Goal: Contribute content: Contribute content

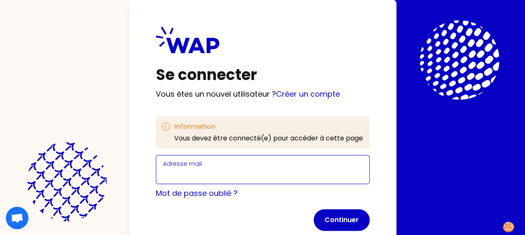
click at [233, 171] on input "Adresse mail" at bounding box center [263, 175] width 200 height 12
type input "[PERSON_NAME][EMAIL_ADDRESS][PERSON_NAME][DOMAIN_NAME]"
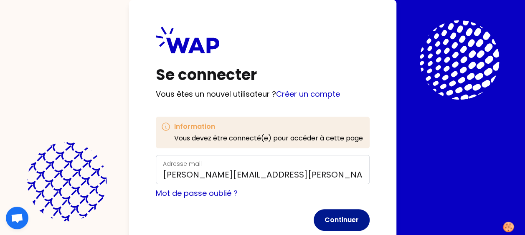
click at [339, 217] on button "Continuer" at bounding box center [342, 221] width 56 height 22
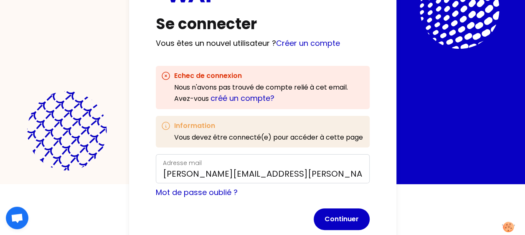
scroll to position [72, 0]
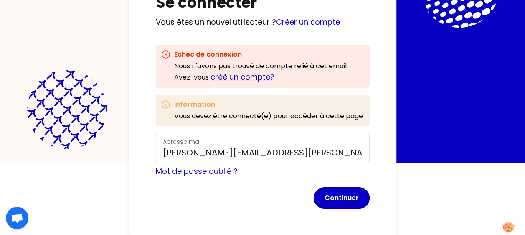
click at [232, 74] on link "créé un compte?" at bounding box center [242, 77] width 64 height 10
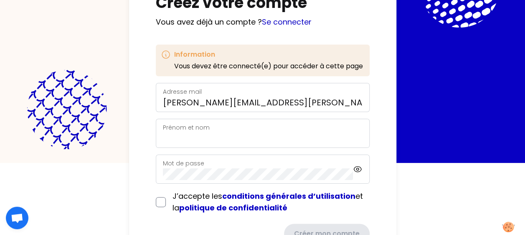
click at [215, 129] on div "Prénom et nom" at bounding box center [263, 134] width 200 height 22
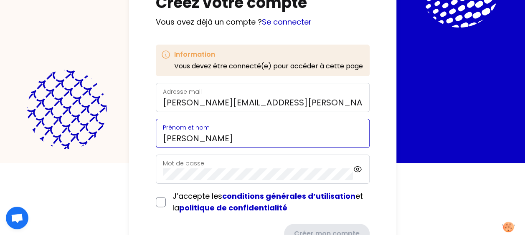
click at [166, 139] on input "[PERSON_NAME]" at bounding box center [263, 139] width 200 height 12
type input "[PERSON_NAME]"
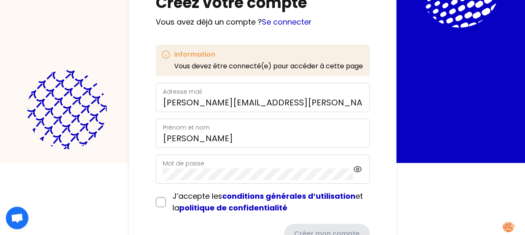
click at [176, 162] on label "Mot de passe" at bounding box center [183, 164] width 41 height 8
click at [358, 168] on icon at bounding box center [357, 170] width 9 height 10
click at [160, 197] on input "checkbox" at bounding box center [161, 202] width 10 height 10
checkbox input "true"
click at [317, 228] on button "Créer mon compte" at bounding box center [325, 235] width 87 height 22
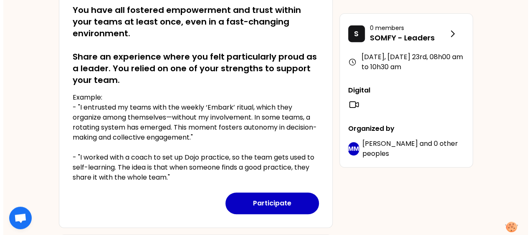
scroll to position [166, 0]
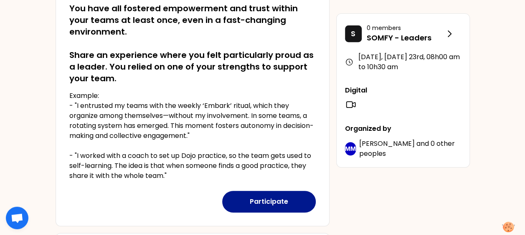
click at [247, 205] on button "Participate" at bounding box center [269, 202] width 94 height 22
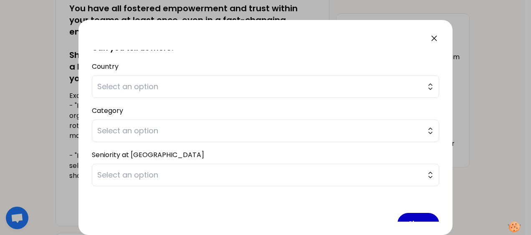
scroll to position [195, 0]
click at [333, 89] on span "Select an option" at bounding box center [259, 88] width 325 height 12
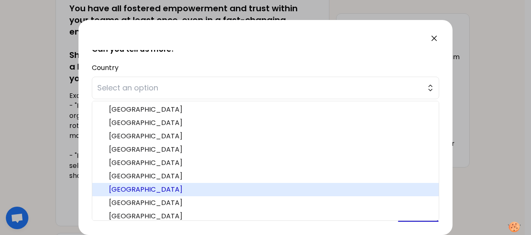
click at [111, 187] on span "[GEOGRAPHIC_DATA]" at bounding box center [270, 190] width 323 height 10
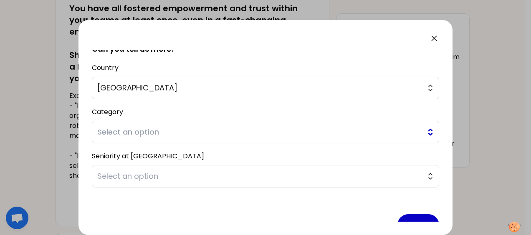
click at [160, 134] on span "Select an option" at bounding box center [259, 133] width 325 height 12
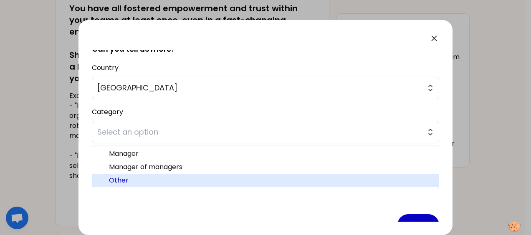
click at [135, 177] on span "Other" at bounding box center [270, 181] width 323 height 10
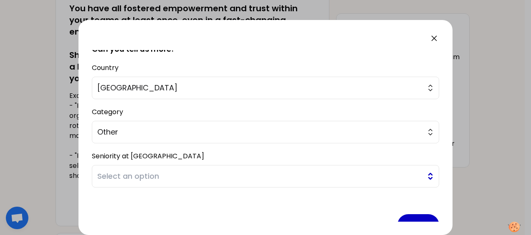
click at [158, 175] on span "Select an option" at bounding box center [259, 177] width 325 height 12
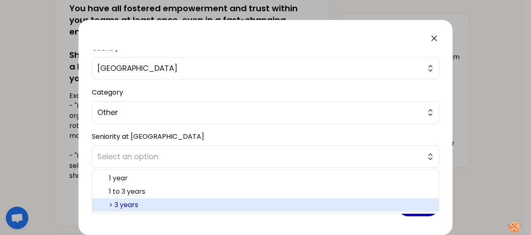
click at [181, 208] on span "> 3 years" at bounding box center [270, 205] width 323 height 10
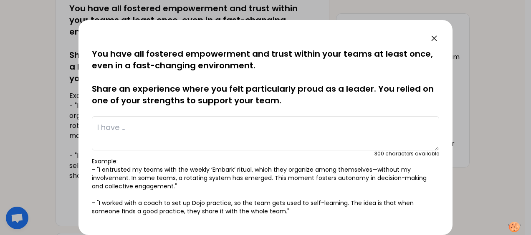
scroll to position [0, 0]
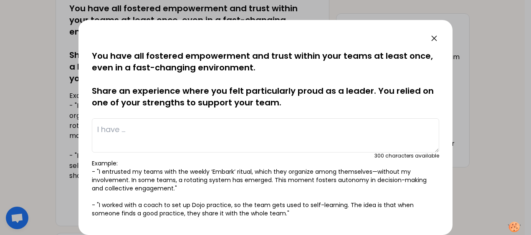
click at [149, 143] on textarea at bounding box center [265, 136] width 347 height 34
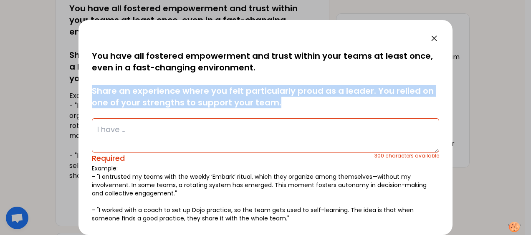
drag, startPoint x: 275, startPoint y: 104, endPoint x: 89, endPoint y: 89, distance: 186.9
click at [89, 89] on div "saved You have all fostered empowerment and trust within your teams at least on…" at bounding box center [265, 127] width 374 height 215
copy p "Share an experience where you felt particularly proud as a leader. You relied o…"
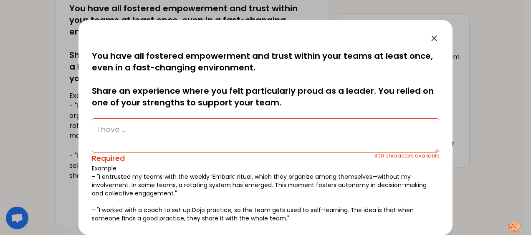
click at [165, 134] on textarea at bounding box center [265, 136] width 347 height 34
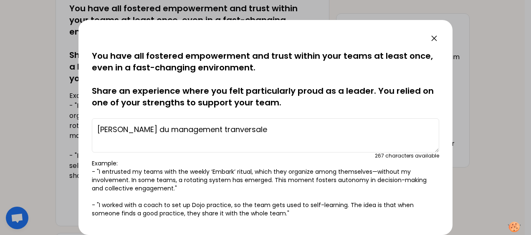
drag, startPoint x: 234, startPoint y: 129, endPoint x: 98, endPoint y: 127, distance: 136.1
click at [98, 127] on textarea "[PERSON_NAME] du management tranversale" at bounding box center [265, 136] width 347 height 34
paste textarea "I do transversal management"
click at [227, 132] on textarea "I do transversal management" at bounding box center [265, 136] width 347 height 34
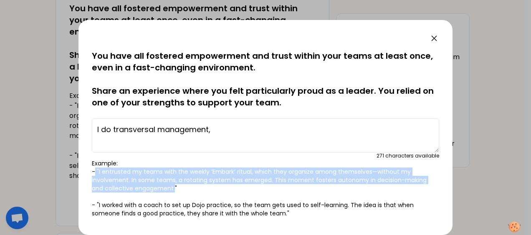
drag, startPoint x: 174, startPoint y: 190, endPoint x: 96, endPoint y: 170, distance: 80.4
click at [96, 170] on p "Example: - "I entrusted my teams with the weekly ‘Embark’ ritual, which they or…" at bounding box center [265, 189] width 347 height 58
copy p ""I entrusted my teams with the weekly ‘Embark’ ritual, which they organize amon…"
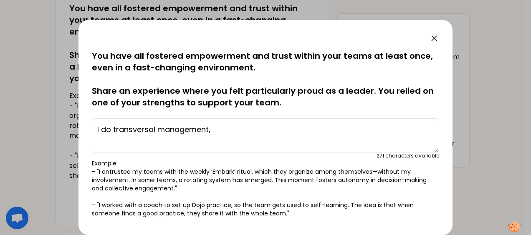
click at [184, 189] on p "Example: - "I entrusted my teams with the weekly ‘Embark’ ritual, which they or…" at bounding box center [265, 189] width 347 height 58
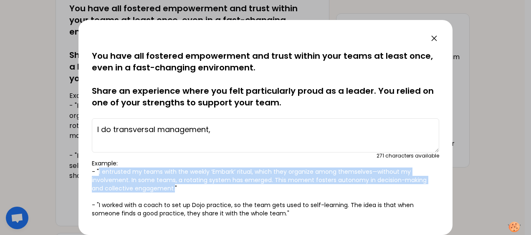
drag, startPoint x: 175, startPoint y: 190, endPoint x: 99, endPoint y: 173, distance: 77.7
click at [99, 173] on p "Example: - "I entrusted my teams with the weekly ‘Embark’ ritual, which they or…" at bounding box center [265, 189] width 347 height 58
copy p "I entrusted my teams with the weekly ‘Embark’ ritual, which they organize among…"
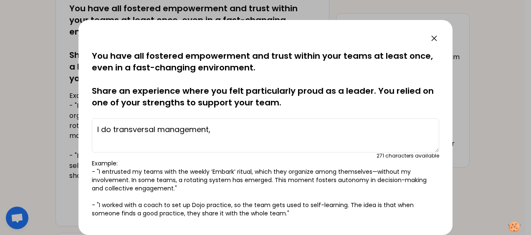
click at [300, 212] on p "Example: - "I entrusted my teams with the weekly ‘Embark’ ritual, which they or…" at bounding box center [265, 189] width 347 height 58
drag, startPoint x: 286, startPoint y: 216, endPoint x: 176, endPoint y: 214, distance: 109.8
click at [176, 214] on p "Example: - "I entrusted my teams with the weekly ‘Embark’ ritual, which they or…" at bounding box center [265, 189] width 347 height 58
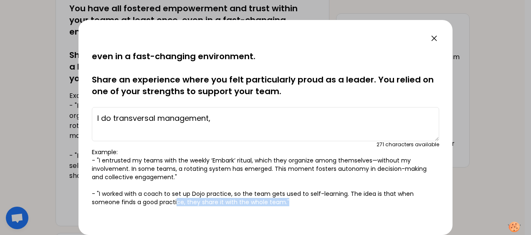
scroll to position [10, 0]
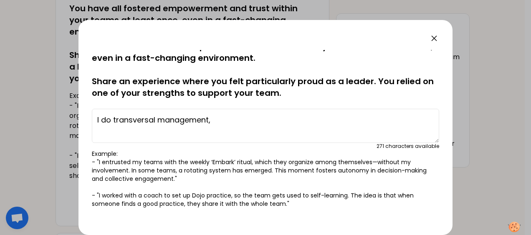
click at [160, 187] on p "Example: - "I entrusted my teams with the weekly ‘Embark’ ritual, which they or…" at bounding box center [265, 179] width 347 height 58
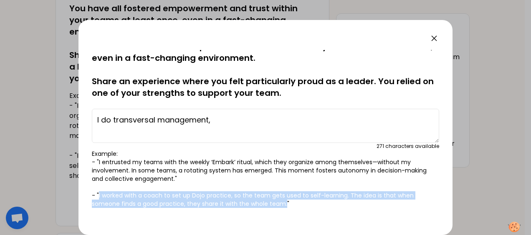
drag, startPoint x: 99, startPoint y: 194, endPoint x: 285, endPoint y: 202, distance: 186.4
click at [285, 202] on p "Example: - "I entrusted my teams with the weekly ‘Embark’ ritual, which they or…" at bounding box center [265, 179] width 347 height 58
copy p "I worked with a coach to set up Dojo practice, so the team gets used to self-le…"
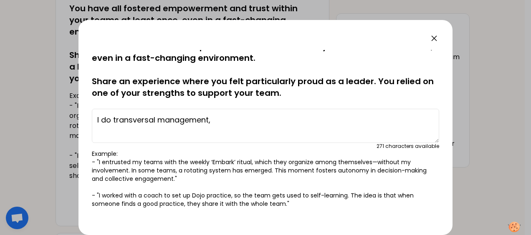
click at [236, 117] on textarea "I do transversal management," at bounding box center [265, 126] width 347 height 34
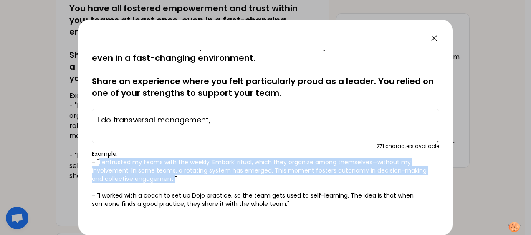
drag, startPoint x: 174, startPoint y: 178, endPoint x: 99, endPoint y: 164, distance: 76.5
click at [99, 164] on p "Example: - "I entrusted my teams with the weekly ‘Embark’ ritual, which they or…" at bounding box center [265, 179] width 347 height 58
copy p "I entrusted my teams with the weekly ‘Embark’ ritual, which they organize among…"
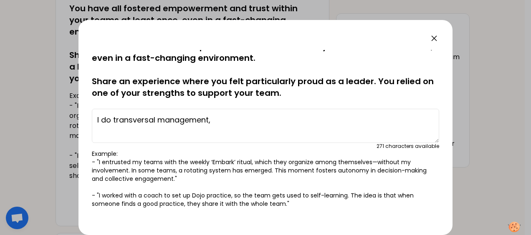
click at [222, 124] on textarea "I do transversal management," at bounding box center [265, 126] width 347 height 34
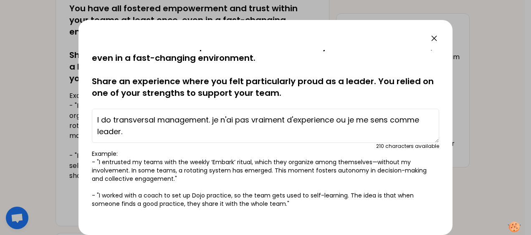
drag, startPoint x: 212, startPoint y: 117, endPoint x: 150, endPoint y: 137, distance: 65.4
click at [150, 137] on textarea "I do transversal management. je n'ai pas vraiment d'experience ou je me sens co…" at bounding box center [265, 126] width 347 height 34
click at [266, 129] on textarea "I do transversal management. je n'ai pas vraiment d'experience ou je me sens co…" at bounding box center [265, 126] width 347 height 34
drag, startPoint x: 213, startPoint y: 119, endPoint x: 223, endPoint y: 129, distance: 13.9
click at [223, 129] on textarea "I do transversal management. je n'ai pas vraiment d'experience ou je me sens co…" at bounding box center [265, 126] width 347 height 34
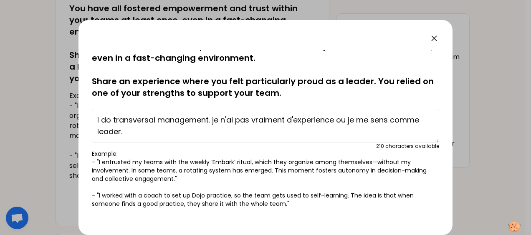
paste textarea "I don't really have any experience or feel like a"
click at [219, 137] on textarea "I do transversal management. I don't really have any experience or feel like a …" at bounding box center [265, 126] width 347 height 34
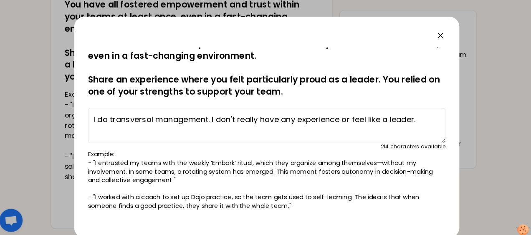
scroll to position [166, 0]
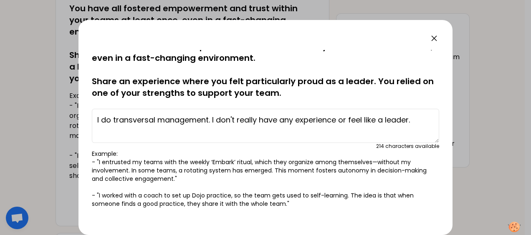
click at [420, 123] on textarea "I do transversal management. I don't really have any experience or feel like a …" at bounding box center [265, 126] width 347 height 34
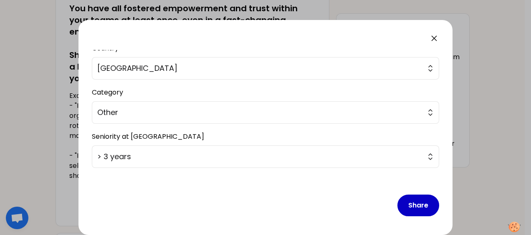
scroll to position [0, 0]
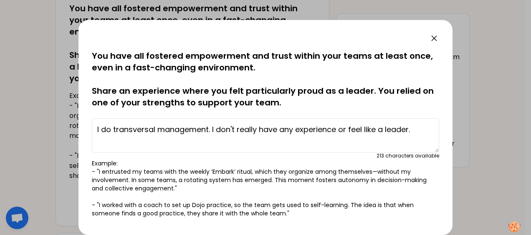
click at [175, 147] on textarea "I do transversal management. I don't really have any experience or feel like a …" at bounding box center [265, 136] width 347 height 34
click at [214, 147] on textarea "I do transversal management. I don't really have any experience or feel like a …" at bounding box center [265, 136] width 347 height 34
click at [155, 142] on textarea "I do transversal management. I don't really have any experience or feel like a …" at bounding box center [265, 136] width 347 height 34
click at [424, 133] on textarea "I do transversal management. I don't really have any experience or feel like a …" at bounding box center [265, 136] width 347 height 34
click at [109, 142] on textarea "I do transversal management. I don't really have any experience or feel like a …" at bounding box center [265, 136] width 347 height 34
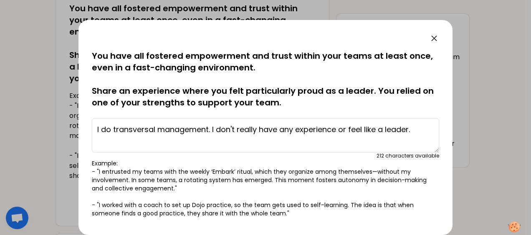
click at [417, 132] on textarea "I do transversal management. I don't really have any experience or feel like a …" at bounding box center [265, 136] width 347 height 34
paste textarea "When people work on my projects without me having to struggle with deadlines, I…"
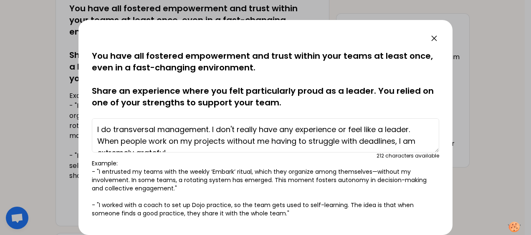
scroll to position [6, 0]
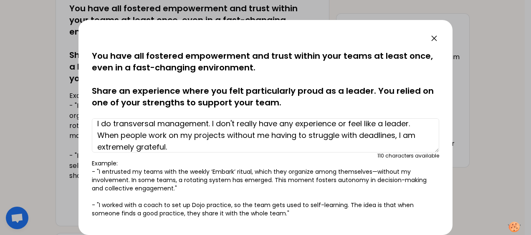
click at [269, 136] on textarea "I do transversal management. I don't really have any experience or feel like a …" at bounding box center [265, 136] width 347 height 34
click at [227, 146] on textarea "I do transversal management. I don't really have any experience or feel like a …" at bounding box center [265, 136] width 347 height 34
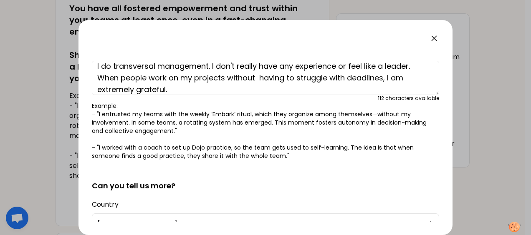
scroll to position [16, 0]
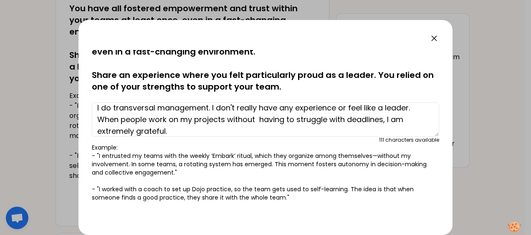
paste textarea "For transformation projects, for example, I set up hypercare systems to facilit…"
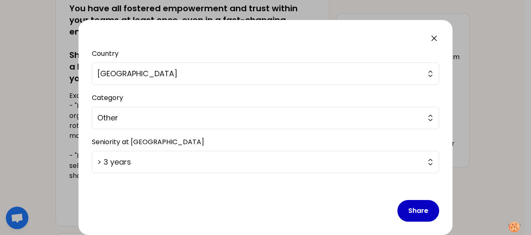
scroll to position [214, 0]
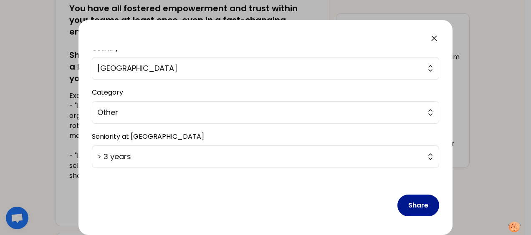
type textarea "I do transversal management. I don't really have any experience or feel like a …"
click at [414, 201] on button "Share" at bounding box center [418, 206] width 42 height 22
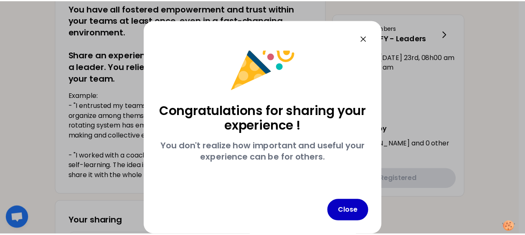
scroll to position [27, 0]
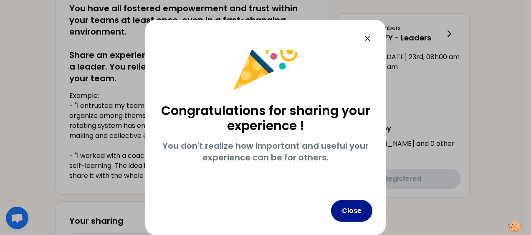
click at [355, 207] on button "Close" at bounding box center [351, 211] width 41 height 22
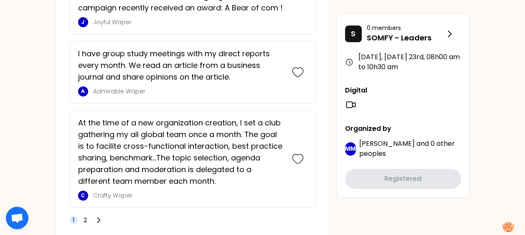
scroll to position [2104, 0]
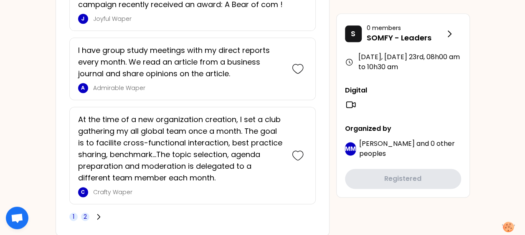
click at [84, 213] on span "2" at bounding box center [85, 217] width 3 height 8
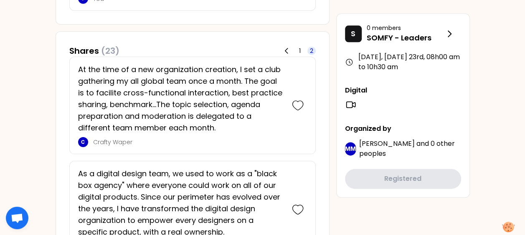
scroll to position [486, 0]
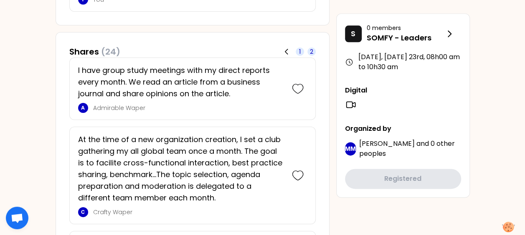
click at [298, 51] on span "1" at bounding box center [300, 52] width 8 height 8
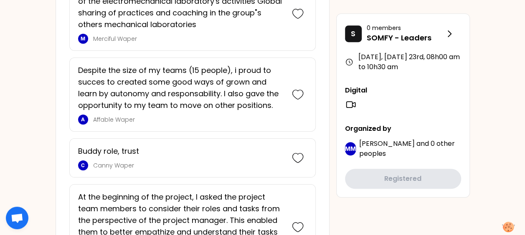
scroll to position [2079, 0]
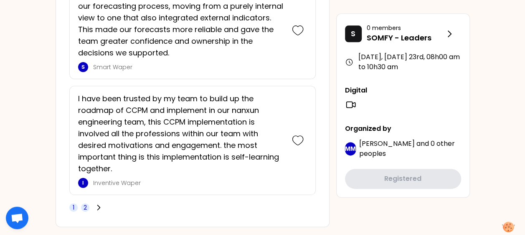
click at [85, 204] on span "2" at bounding box center [85, 208] width 3 height 8
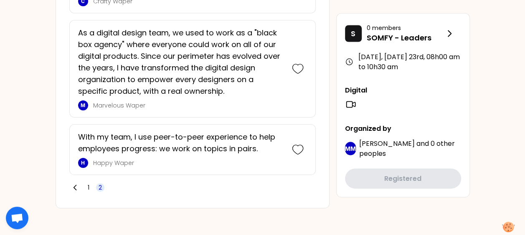
scroll to position [798, 0]
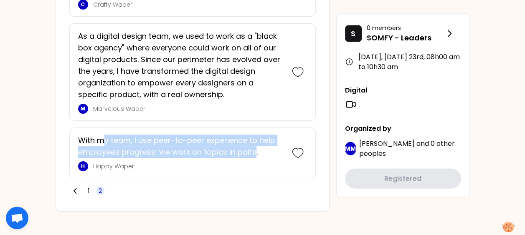
drag, startPoint x: 254, startPoint y: 151, endPoint x: 103, endPoint y: 142, distance: 151.4
click at [103, 142] on p "With my team, I use peer-to-peer experience to help employees progress: we work…" at bounding box center [180, 146] width 205 height 23
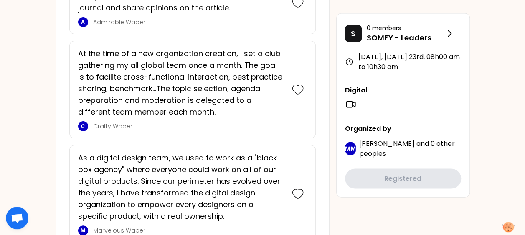
scroll to position [800, 0]
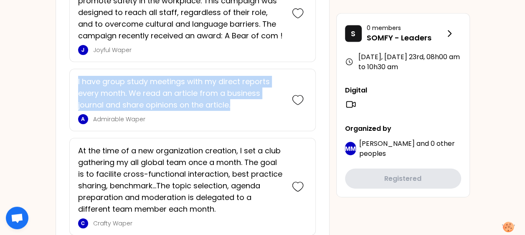
drag, startPoint x: 77, startPoint y: 78, endPoint x: 242, endPoint y: 102, distance: 166.6
click at [242, 102] on p "I have group study meetings with my direct reports every month. We read an arti…" at bounding box center [180, 93] width 205 height 35
copy p "I have group study meetings with my direct reports every month. We read an arti…"
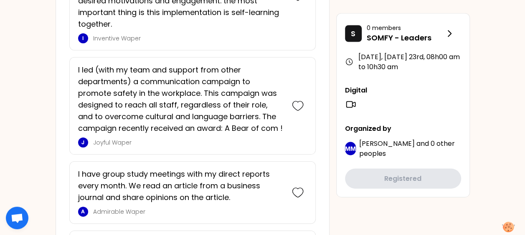
scroll to position [776, 0]
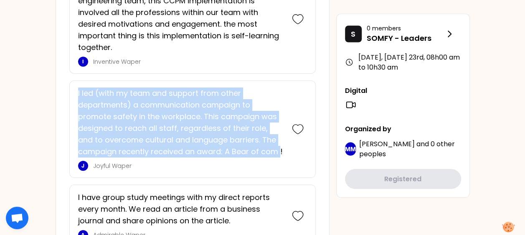
drag, startPoint x: 76, startPoint y: 89, endPoint x: 281, endPoint y: 151, distance: 213.3
click at [281, 151] on div "I led (with my team and support from other departments) a communication campaig…" at bounding box center [192, 130] width 246 height 98
copy p "I led (with my team and support from other departments) a communication campaig…"
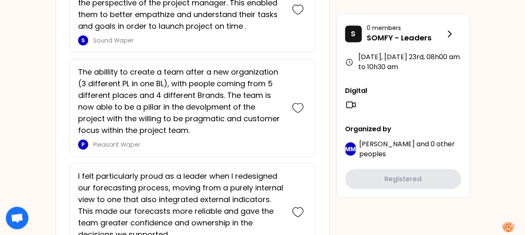
scroll to position [719, 0]
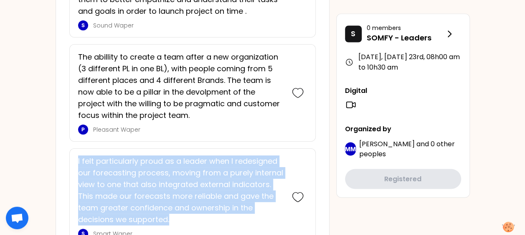
drag, startPoint x: 77, startPoint y: 157, endPoint x: 191, endPoint y: 218, distance: 129.3
click at [191, 218] on div "I felt particularly proud as a leader when I redesigned our forecasting process…" at bounding box center [192, 198] width 246 height 98
copy p "I felt particularly proud as a leader when I redesigned our forecasting process…"
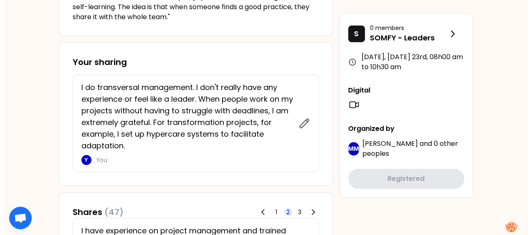
scroll to position [337, 0]
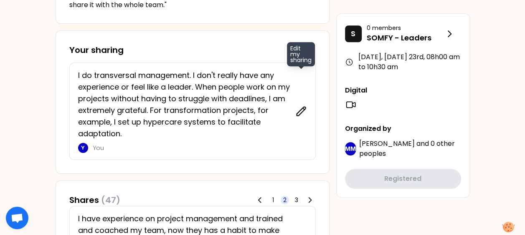
click at [304, 109] on icon at bounding box center [300, 111] width 9 height 9
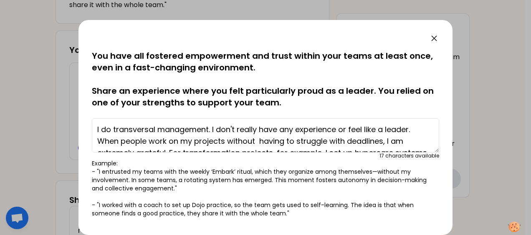
scroll to position [23, 0]
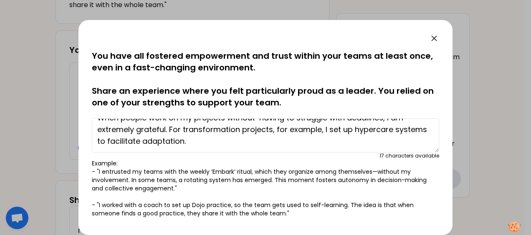
drag, startPoint x: 213, startPoint y: 130, endPoint x: 401, endPoint y: 159, distance: 189.7
click at [401, 159] on div "I do transversal management. I don't really have any experience or feel like a …" at bounding box center [265, 137] width 347 height 44
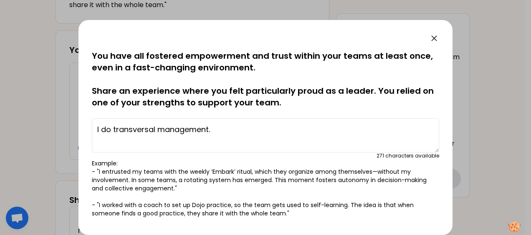
scroll to position [0, 0]
click at [237, 115] on div "I do transversal management. 271 characters available" at bounding box center [265, 137] width 347 height 44
click at [220, 133] on textarea "I do transversal management." at bounding box center [265, 136] width 347 height 34
paste textarea "I implemented a new sharing process with the group where everyone was able to s…"
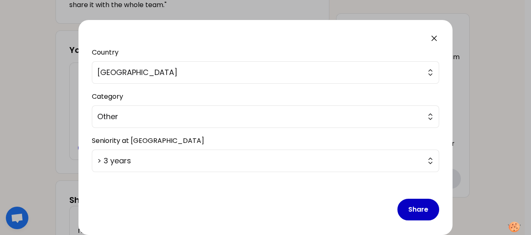
scroll to position [214, 0]
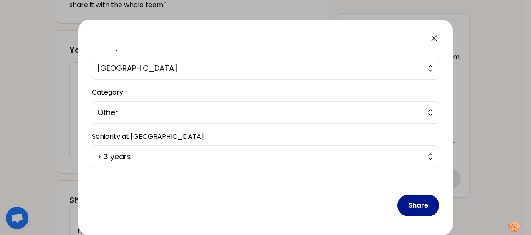
type textarea "I do transversal management. I implemented a new sharing process with the group…"
click at [414, 203] on button "Share" at bounding box center [418, 206] width 42 height 22
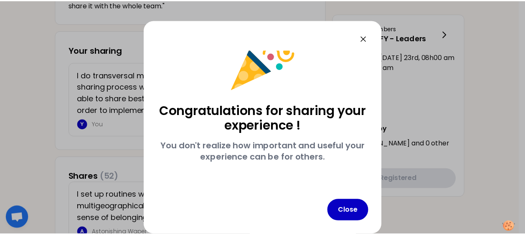
scroll to position [27, 0]
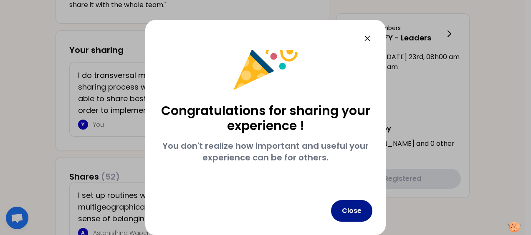
click at [354, 206] on button "Close" at bounding box center [351, 211] width 41 height 22
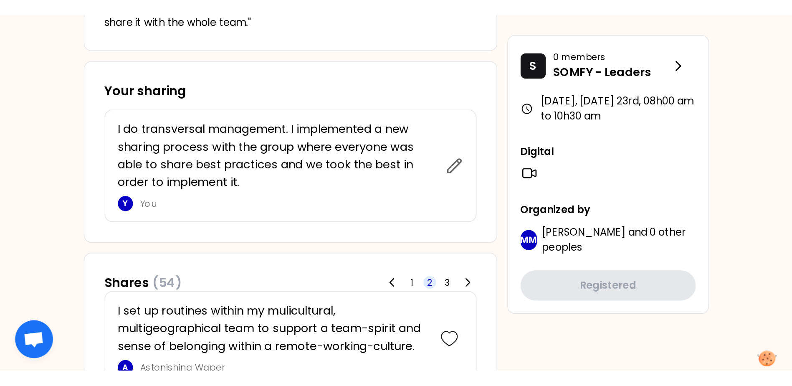
scroll to position [338, 0]
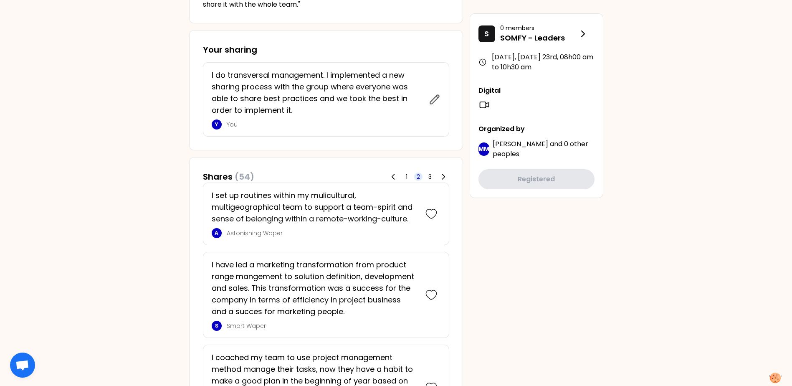
drag, startPoint x: 212, startPoint y: 196, endPoint x: 385, endPoint y: 214, distance: 174.2
click at [385, 214] on p "I set up routines within my mulicultural, multigeographical team to support a t…" at bounding box center [314, 207] width 205 height 35
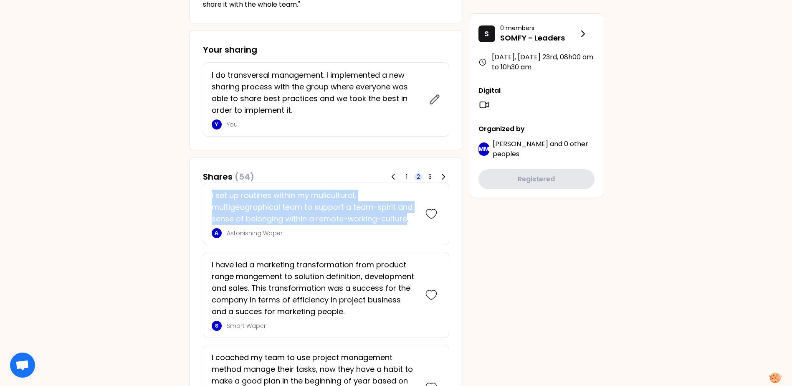
drag, startPoint x: 406, startPoint y: 220, endPoint x: 211, endPoint y: 196, distance: 196.9
click at [212, 196] on p "I set up routines within my mulicultural, multigeographical team to support a t…" at bounding box center [314, 207] width 205 height 35
copy p "I set up routines within my mulicultural, multigeographical team to support a t…"
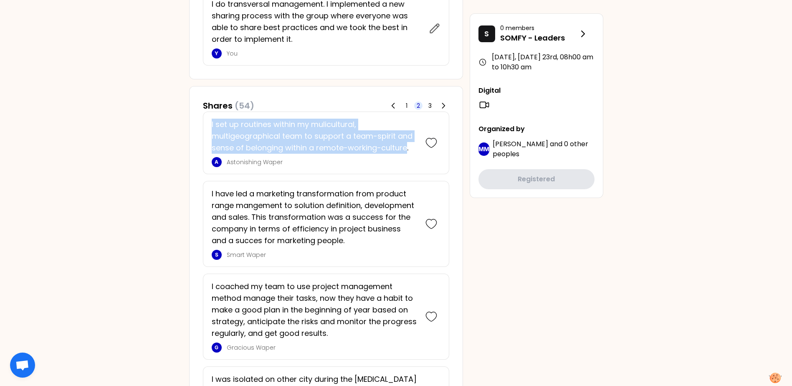
scroll to position [421, 0]
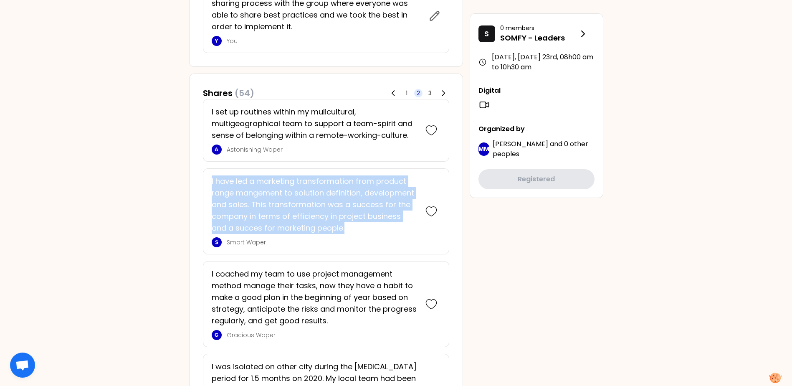
drag, startPoint x: 211, startPoint y: 178, endPoint x: 365, endPoint y: 232, distance: 163.6
click at [365, 232] on p "I have led a marketing transformation from product range mangement to solution …" at bounding box center [314, 204] width 205 height 58
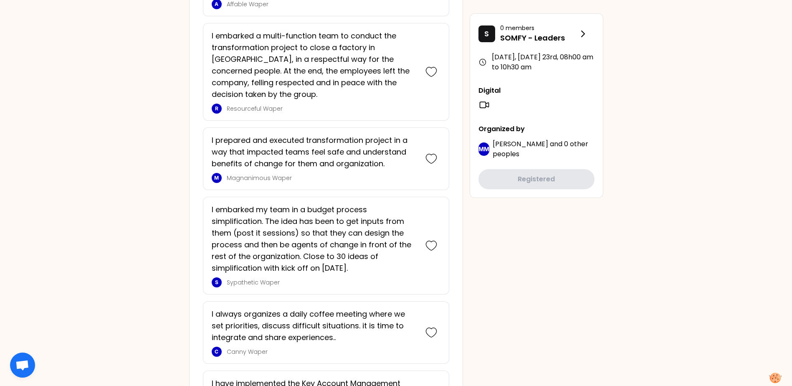
scroll to position [1913, 0]
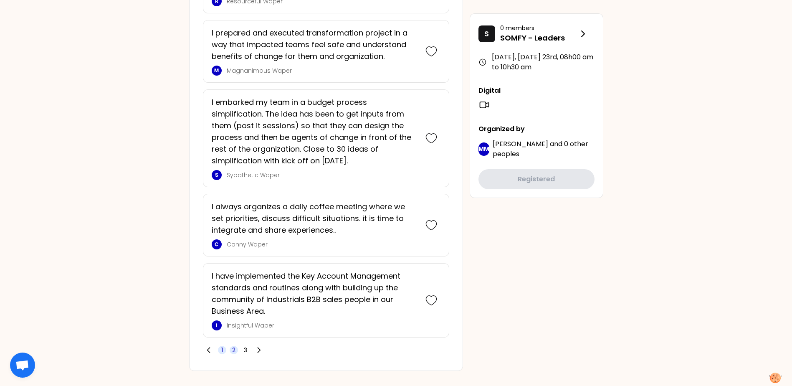
click at [218, 235] on span "1" at bounding box center [222, 350] width 8 height 8
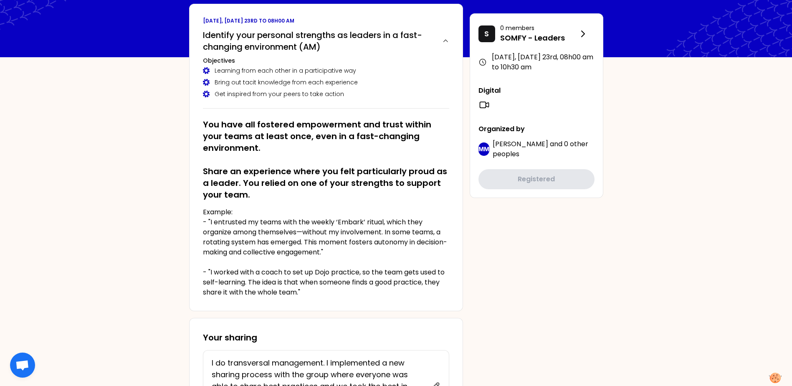
scroll to position [0, 0]
